Goal: Information Seeking & Learning: Find specific page/section

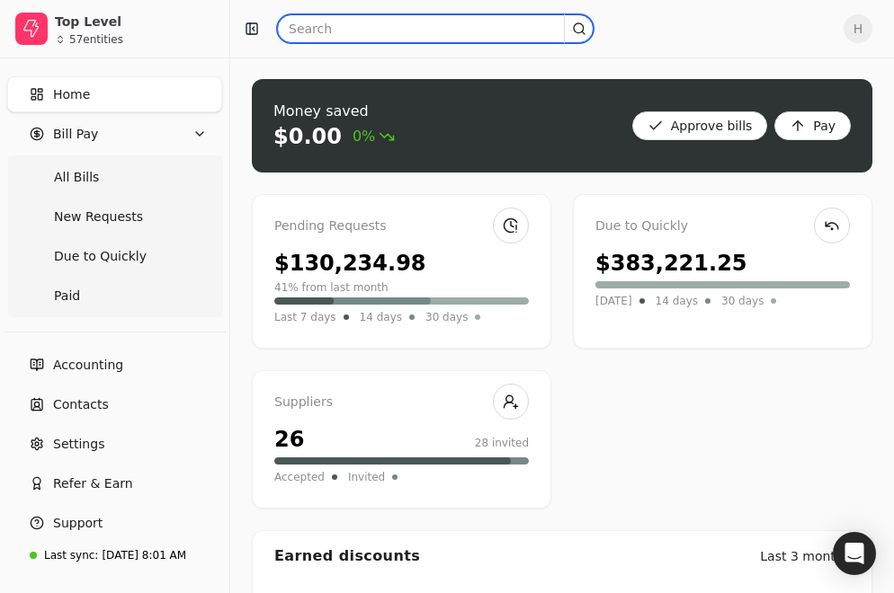
click at [378, 33] on input "text" at bounding box center [435, 28] width 317 height 29
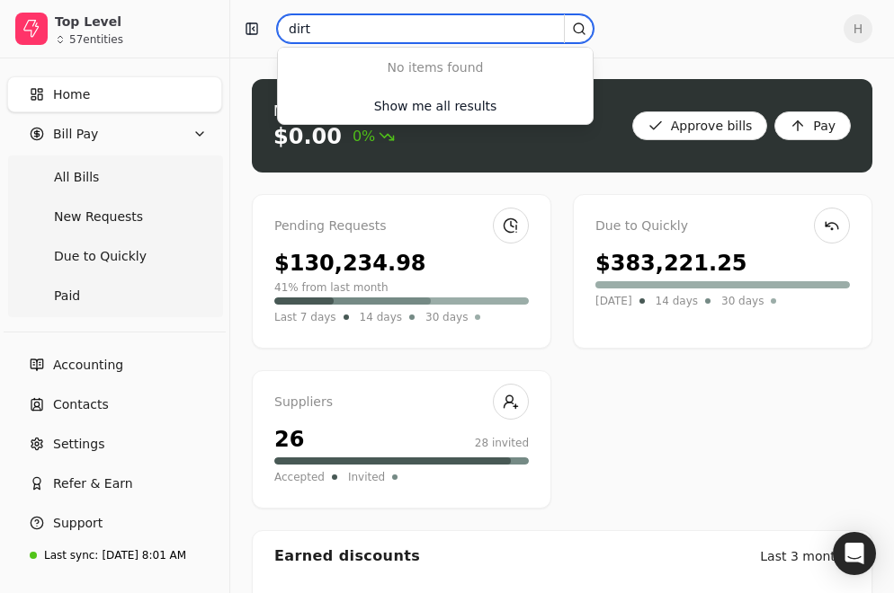
type input "dirt"
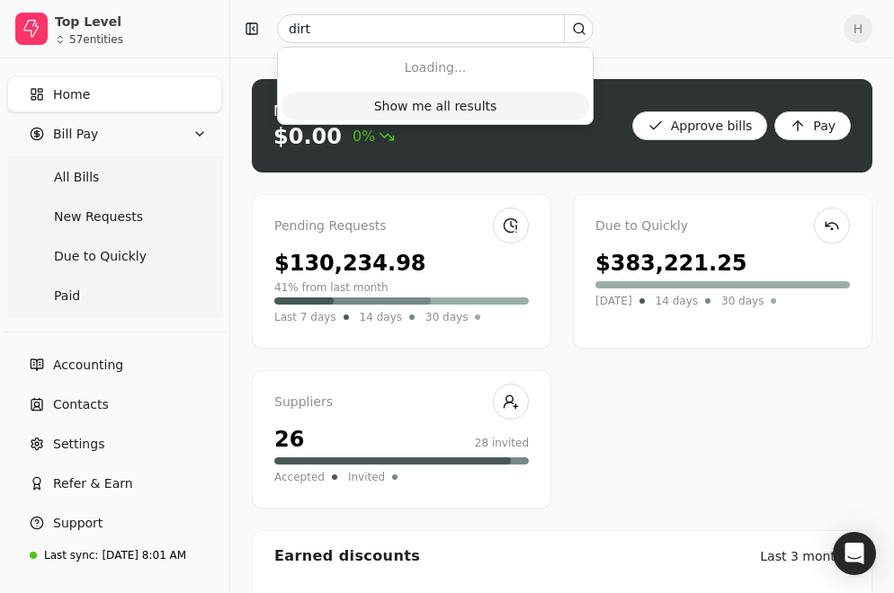
click at [406, 101] on div "Show me all results" at bounding box center [435, 106] width 123 height 19
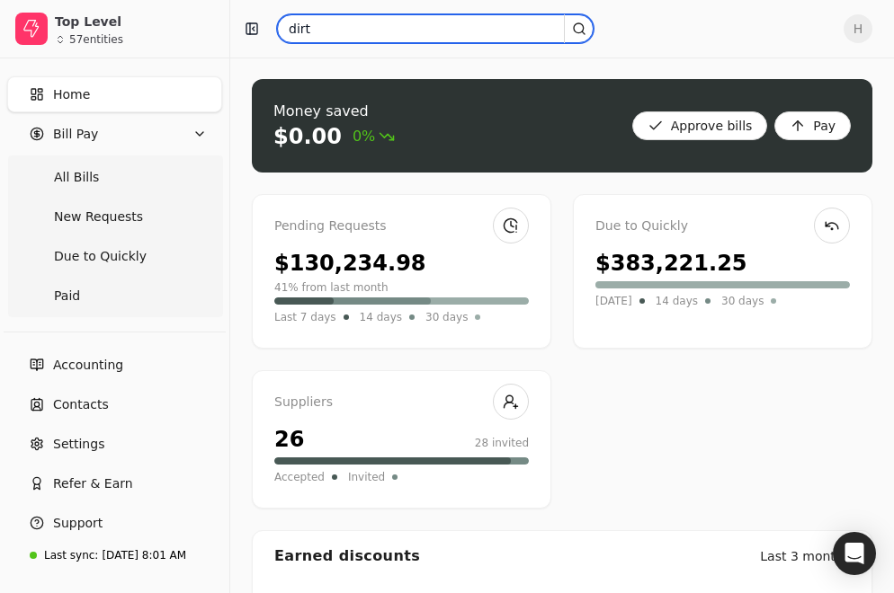
click at [379, 38] on input "dirt" at bounding box center [435, 28] width 317 height 29
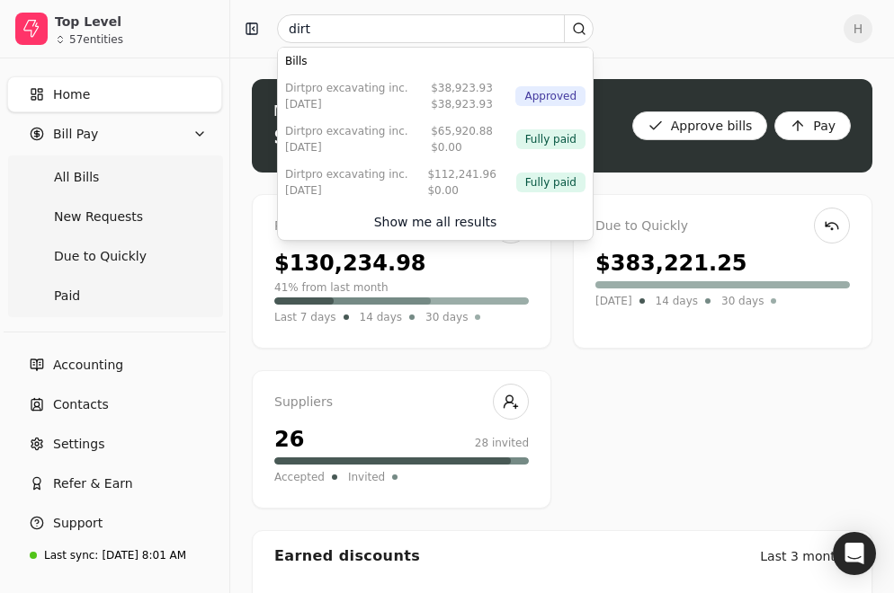
click at [239, 3] on div "dirt H" at bounding box center [562, 29] width 664 height 58
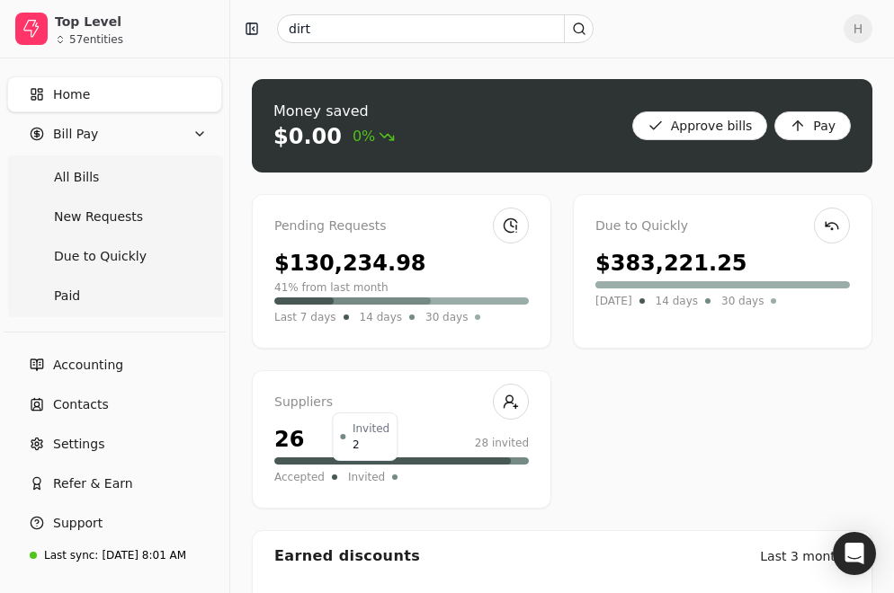
click at [361, 468] on span "Invited" at bounding box center [366, 477] width 37 height 18
click at [365, 468] on span "Invited" at bounding box center [366, 477] width 37 height 18
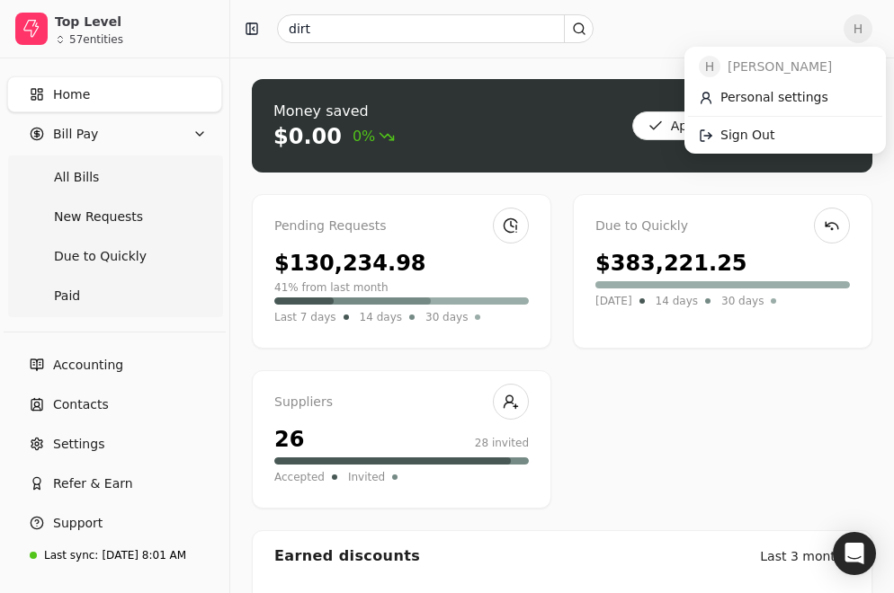
click at [872, 26] on span "H" at bounding box center [857, 28] width 29 height 29
click at [822, 138] on link "Sign Out" at bounding box center [785, 135] width 194 height 30
